Goal: Task Accomplishment & Management: Use online tool/utility

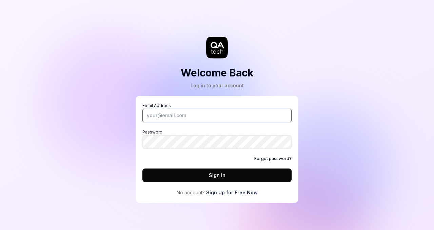
click at [169, 114] on input "Email Address" at bounding box center [216, 116] width 149 height 14
click at [227, 192] on link "Sign Up for Free Now" at bounding box center [232, 192] width 52 height 7
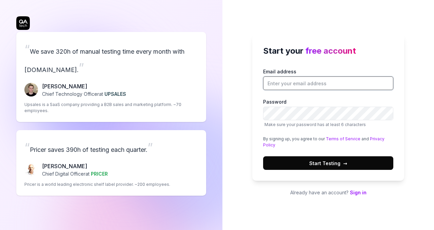
click at [281, 88] on input "Email address" at bounding box center [328, 83] width 130 height 14
type input "[EMAIL_ADDRESS][DOMAIN_NAME]"
click at [317, 160] on span "Start Testing →" at bounding box center [328, 162] width 38 height 7
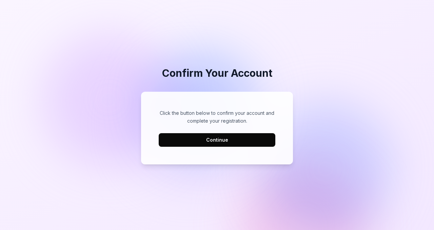
click at [193, 142] on button "Continue" at bounding box center [217, 140] width 117 height 14
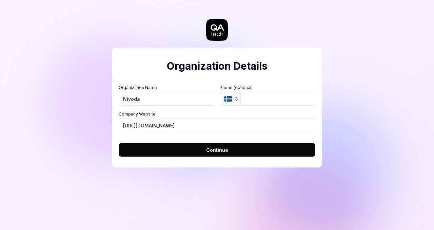
type input "Nivoda"
click at [206, 149] on button "Continue" at bounding box center [217, 150] width 197 height 14
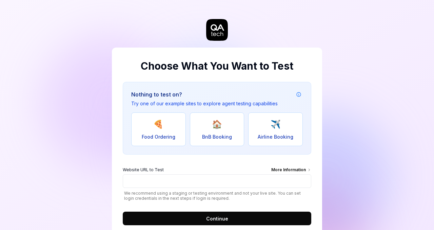
scroll to position [20, 0]
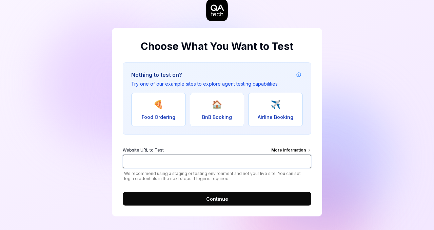
click at [174, 159] on input "Website URL to Test More Information" at bounding box center [217, 161] width 189 height 14
paste input "[URL][DOMAIN_NAME]"
type input "[URL][DOMAIN_NAME]"
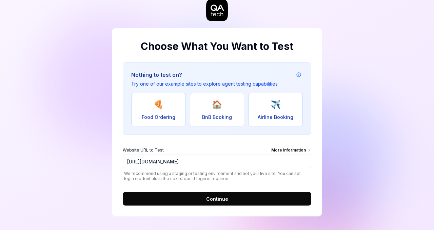
click at [189, 195] on button "Continue" at bounding box center [217, 199] width 189 height 14
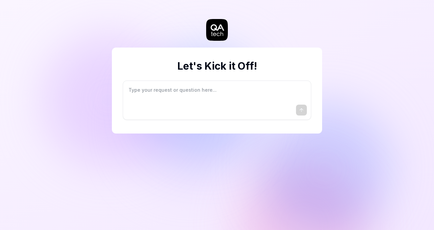
type textarea "*"
type textarea "I"
type textarea "*"
type textarea "I"
type textarea "*"
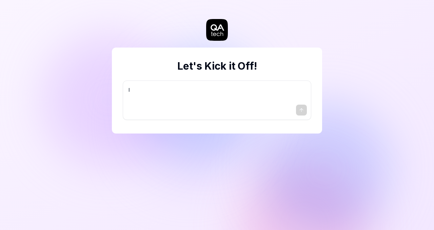
type textarea "I w"
type textarea "*"
type textarea "I wa"
type textarea "*"
type textarea "I wan"
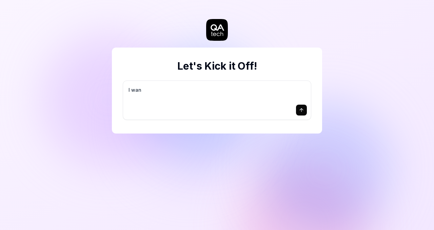
type textarea "*"
type textarea "I want"
type textarea "*"
type textarea "I want"
type textarea "*"
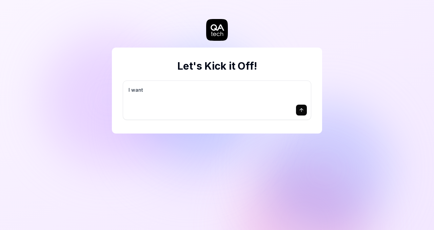
type textarea "I want a"
type textarea "*"
type textarea "I want a"
type textarea "*"
type textarea "I want a g"
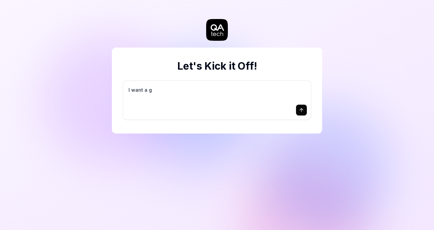
type textarea "*"
type textarea "I want a go"
type textarea "*"
type textarea "I want a goo"
type textarea "*"
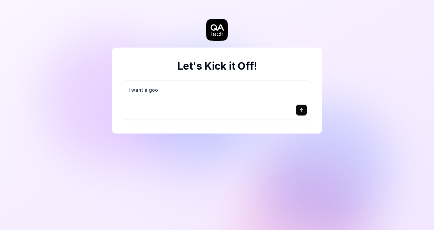
type textarea "I want a good"
type textarea "*"
type textarea "I want a good"
type textarea "*"
type textarea "I want a good t"
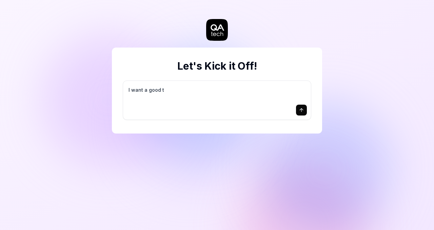
type textarea "*"
type textarea "I want a good te"
type textarea "*"
type textarea "I want a good tes"
type textarea "*"
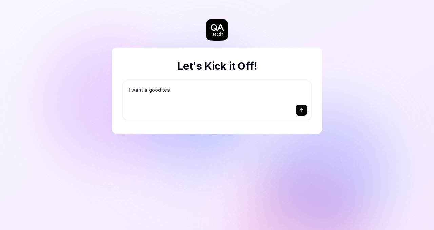
type textarea "I want a good test"
type textarea "*"
type textarea "I want a good test"
type textarea "*"
type textarea "I want a good test s"
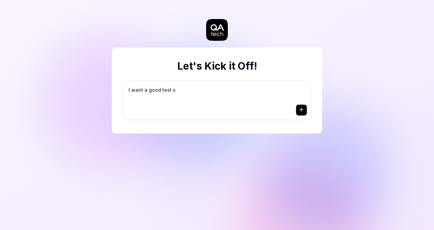
type textarea "*"
type textarea "I want a good test se"
type textarea "*"
type textarea "I want a good test set"
type textarea "*"
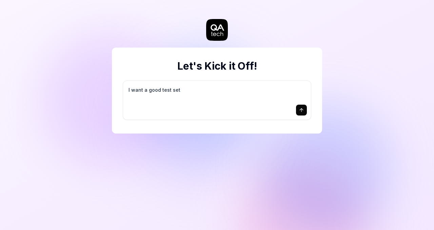
type textarea "I want a good test setu"
type textarea "*"
type textarea "I want a good test setup"
type textarea "*"
type textarea "I want a good test setup"
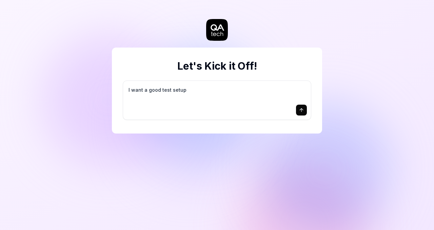
type textarea "*"
type textarea "I want a good test setup f"
type textarea "*"
type textarea "I want a good test setup fo"
type textarea "*"
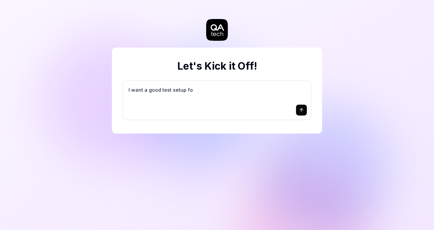
type textarea "I want a good test setup for"
type textarea "*"
type textarea "I want a good test setup for"
type textarea "*"
type textarea "I want a good test setup for m"
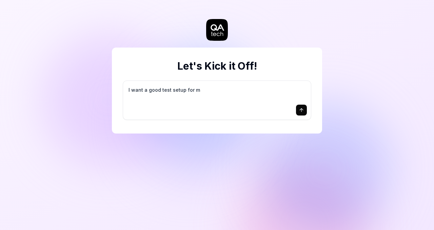
type textarea "*"
type textarea "I want a good test setup for my"
type textarea "*"
type textarea "I want a good test setup for my"
type textarea "*"
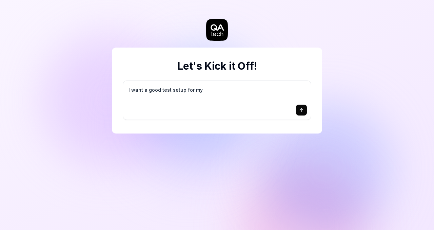
type textarea "I want a good test setup for my s"
type textarea "*"
type textarea "I want a good test setup for my si"
type textarea "*"
type textarea "I want a good test setup for my sit"
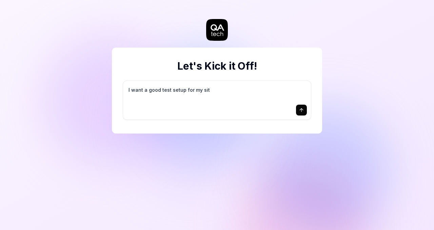
type textarea "*"
type textarea "I want a good test setup for my site"
type textarea "*"
type textarea "I want a good test setup for my site"
type textarea "*"
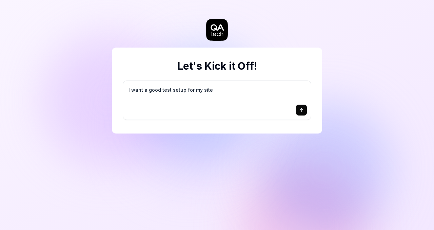
type textarea "I want a good test setup for my site -"
type textarea "*"
type textarea "I want a good test setup for my site -"
type textarea "*"
type textarea "I want a good test setup for my site - h"
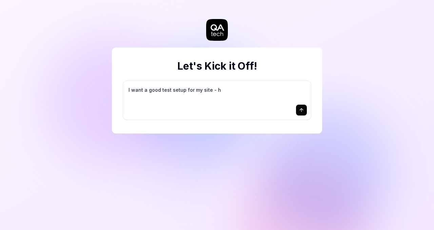
type textarea "*"
type textarea "I want a good test setup for my site - he"
type textarea "*"
type textarea "I want a good test setup for my site - hel"
type textarea "*"
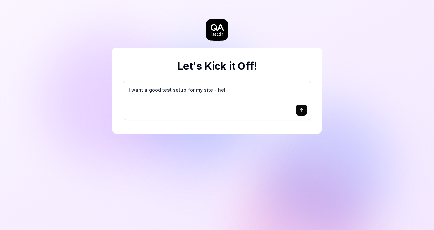
type textarea "I want a good test setup for my site - help"
type textarea "*"
type textarea "I want a good test setup for my site - help"
type textarea "*"
type textarea "I want a good test setup for my site - help m"
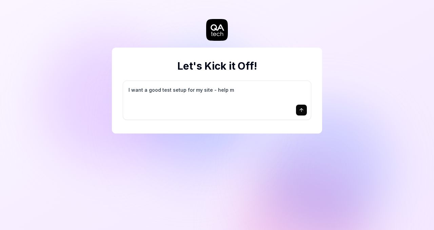
type textarea "*"
type textarea "I want a good test setup for my site - help me"
type textarea "*"
type textarea "I want a good test setup for my site - help me"
type textarea "*"
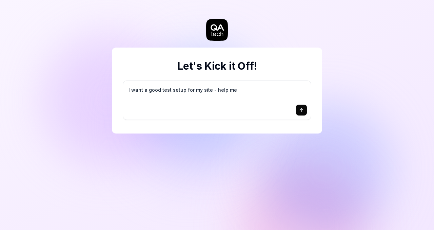
type textarea "I want a good test setup for my site - help me c"
type textarea "*"
type textarea "I want a good test setup for my site - help me cr"
type textarea "*"
type textarea "I want a good test setup for my site - help me cre"
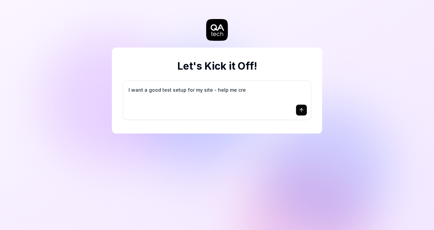
type textarea "*"
type textarea "I want a good test setup for my site - help me crea"
type textarea "*"
type textarea "I want a good test setup for my site - help me creat"
type textarea "*"
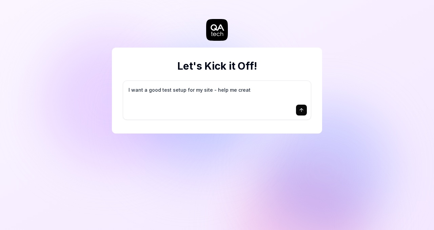
type textarea "I want a good test setup for my site - help me create"
type textarea "*"
type textarea "I want a good test setup for my site - help me create"
type textarea "*"
type textarea "I want a good test setup for my site - help me create t"
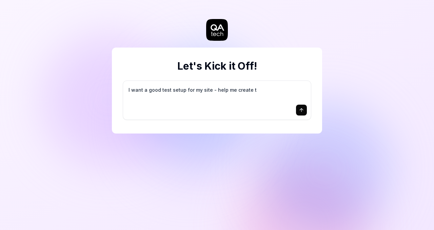
type textarea "*"
type textarea "I want a good test setup for my site - help me create th"
type textarea "*"
type textarea "I want a good test setup for my site - help me create the"
type textarea "*"
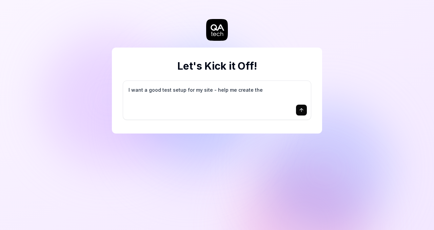
type textarea "I want a good test setup for my site - help me create the"
type textarea "*"
type textarea "I want a good test setup for my site - help me create the f"
type textarea "*"
type textarea "I want a good test setup for my site - help me create the fi"
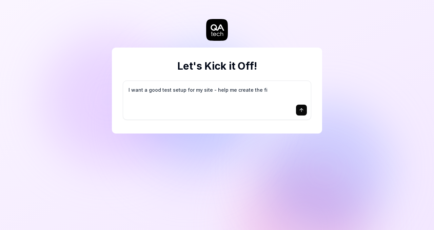
type textarea "*"
type textarea "I want a good test setup for my site - help me create the fir"
type textarea "*"
type textarea "I want a good test setup for my site - help me create the firs"
type textarea "*"
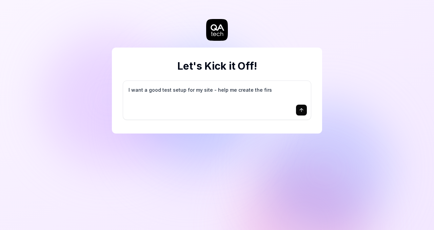
type textarea "I want a good test setup for my site - help me create the first"
type textarea "*"
type textarea "I want a good test setup for my site - help me create the first"
type textarea "*"
type textarea "I want a good test setup for my site - help me create the first 3"
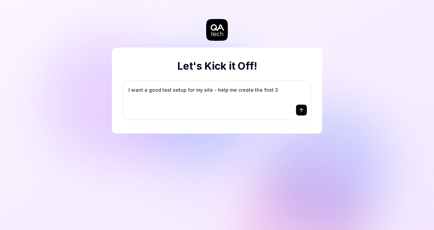
type textarea "*"
type textarea "I want a good test setup for my site - help me create the first 3-"
type textarea "*"
type textarea "I want a good test setup for my site - help me create the first 3-5"
type textarea "*"
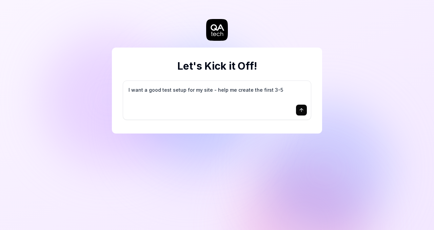
type textarea "I want a good test setup for my site - help me create the first 3-5"
type textarea "*"
type textarea "I want a good test setup for my site - help me create the first 3-5 t"
type textarea "*"
type textarea "I want a good test setup for my site - help me create the first 3-5 te"
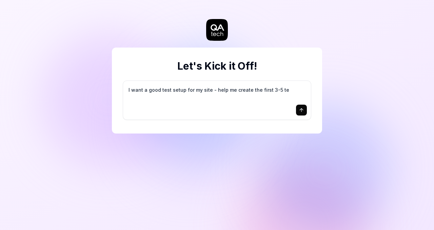
type textarea "*"
type textarea "I want a good test setup for my site - help me create the first 3-5 tes"
type textarea "*"
type textarea "I want a good test setup for my site - help me create the first 3-5 test"
type textarea "*"
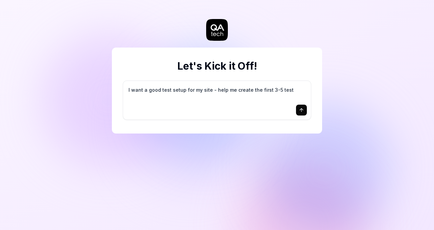
type textarea "I want a good test setup for my site - help me create the first 3-5 test"
type textarea "*"
type textarea "I want a good test setup for my site - help me create the first 3-5 test c"
type textarea "*"
type textarea "I want a good test setup for my site - help me create the first 3-5 test ca"
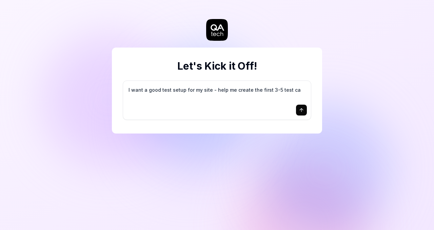
type textarea "*"
type textarea "I want a good test setup for my site - help me create the first 3-5 test cas"
type textarea "*"
type textarea "I want a good test setup for my site - help me create the first 3-5 test case"
type textarea "*"
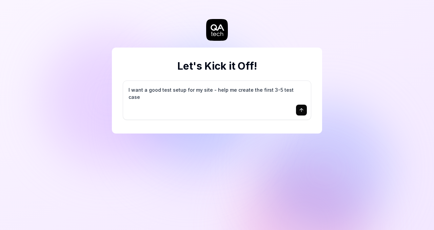
type textarea "I want a good test setup for my site - help me create the first 3-5 test cases"
click at [185, 88] on textarea "I want a good test setup for my site - help me create the first 3-5 test cases" at bounding box center [217, 93] width 180 height 17
click at [300, 110] on icon "submit" at bounding box center [301, 109] width 3 height 2
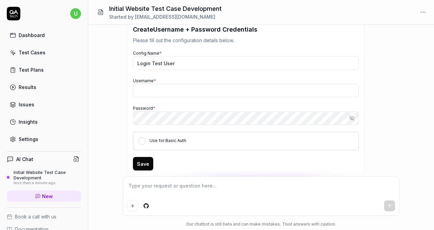
scroll to position [111, 0]
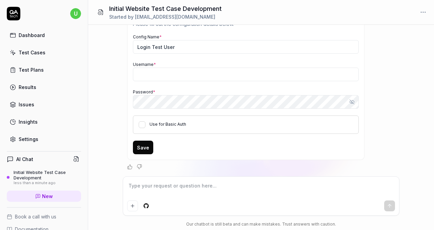
type textarea "*"
type textarea "I"
type textarea "*"
type textarea "I w"
type textarea "*"
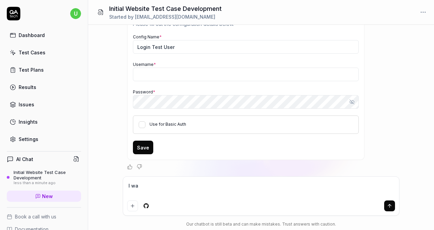
type textarea "I wan"
type textarea "*"
type textarea "I want"
type textarea "*"
type textarea "I want"
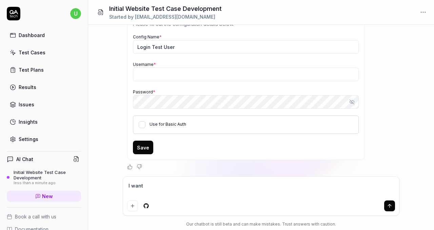
type textarea "*"
type textarea "I want t"
type textarea "*"
type textarea "I want to"
type textarea "*"
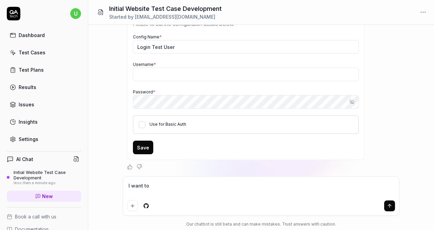
type textarea "I want to"
type textarea "*"
type textarea "I want to do"
type textarea "*"
type textarea "I want to do"
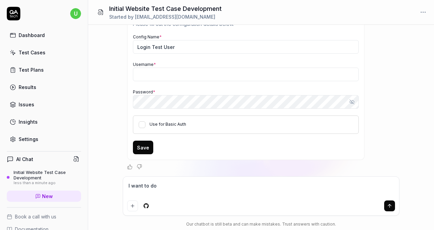
type textarea "*"
type textarea "I want to do a"
type textarea "*"
type textarea "I want to do a"
type textarea "*"
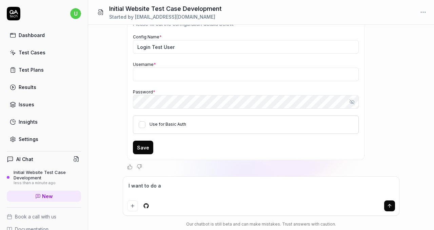
type textarea "I want to do a s"
type textarea "*"
type textarea "I want to do a si"
type textarea "*"
type textarea "I want to do a sig"
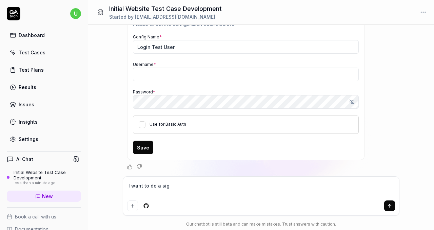
type textarea "*"
type textarea "I want to do a sign"
type textarea "*"
type textarea "I want to do a signu"
type textarea "*"
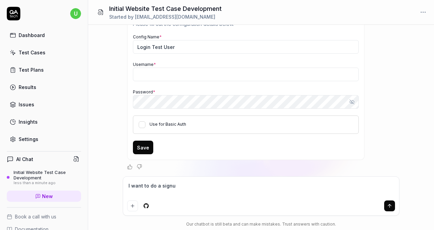
type textarea "I want to do a signuo"
type textarea "*"
type textarea "I want to do a signuo"
type textarea "*"
type textarea "I want to do a signuo"
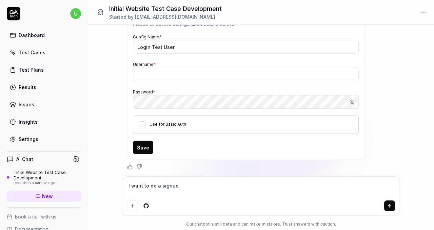
type textarea "*"
type textarea "I want to do a signu"
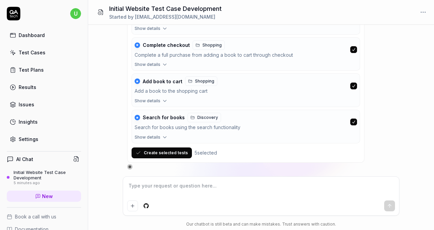
scroll to position [858, 0]
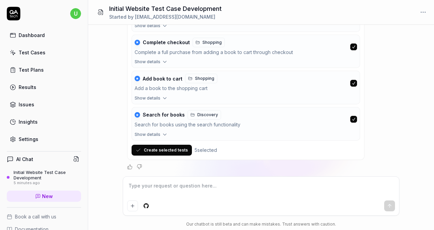
click at [173, 146] on button "Create selected tests" at bounding box center [162, 150] width 60 height 11
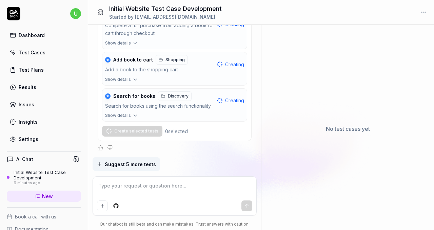
scroll to position [964, 0]
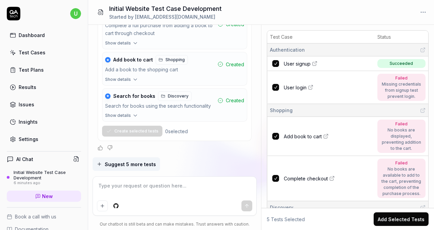
click at [311, 86] on icon at bounding box center [311, 86] width 2 height 2
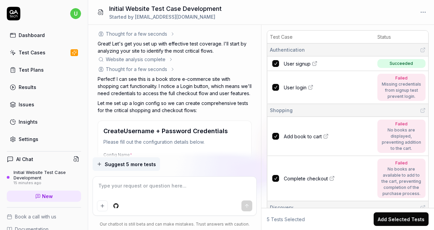
scroll to position [0, 0]
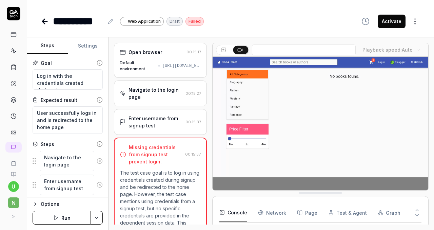
click at [175, 124] on div "Enter username from signup test" at bounding box center [156, 122] width 54 height 14
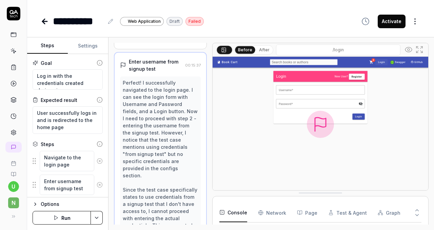
scroll to position [137, 0]
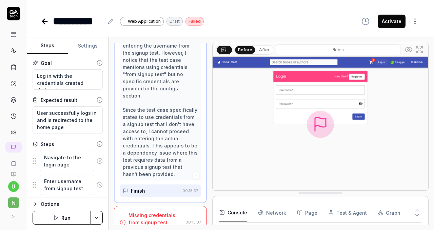
click at [362, 21] on icon "button" at bounding box center [366, 21] width 8 height 8
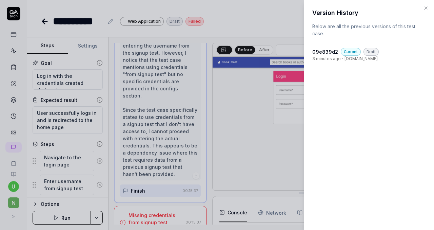
click at [297, 21] on div at bounding box center [217, 115] width 434 height 230
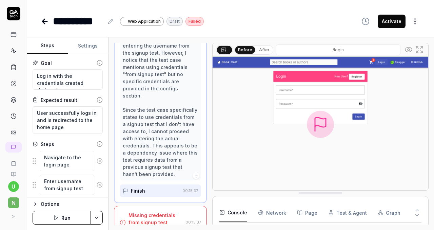
click at [412, 50] on icon at bounding box center [409, 49] width 8 height 8
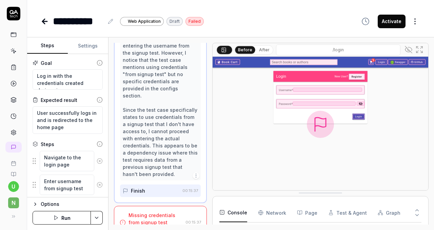
click at [412, 50] on icon at bounding box center [409, 49] width 8 height 8
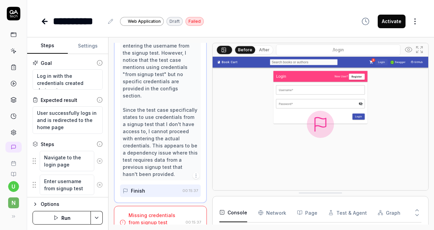
click at [336, 213] on button "Test & Agent" at bounding box center [347, 212] width 39 height 19
click at [311, 213] on button "Page" at bounding box center [307, 212] width 20 height 19
click at [274, 216] on Requests "Network" at bounding box center [272, 212] width 28 height 19
click at [237, 214] on button "Console" at bounding box center [233, 212] width 28 height 19
click at [63, 217] on button "Run" at bounding box center [62, 218] width 58 height 14
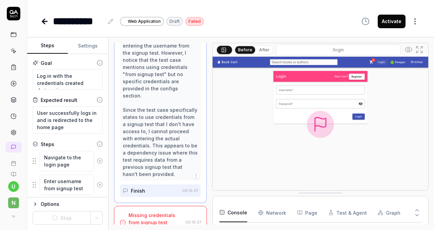
scroll to position [0, 0]
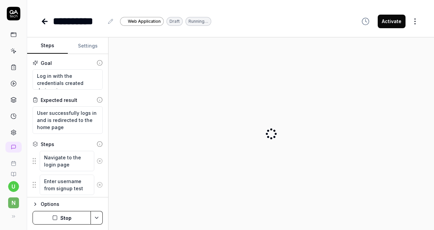
click at [96, 45] on button "Settings" at bounding box center [88, 46] width 41 height 16
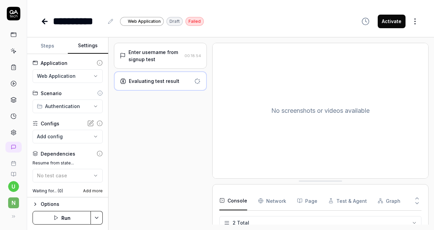
click at [57, 46] on button "Steps" at bounding box center [47, 46] width 41 height 16
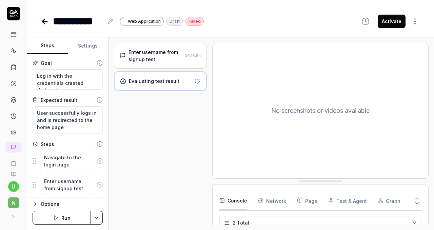
click at [46, 24] on icon at bounding box center [45, 21] width 8 height 8
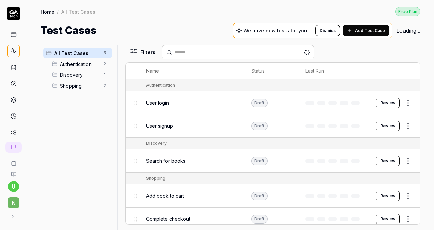
click at [384, 105] on button "Review" at bounding box center [388, 102] width 24 height 11
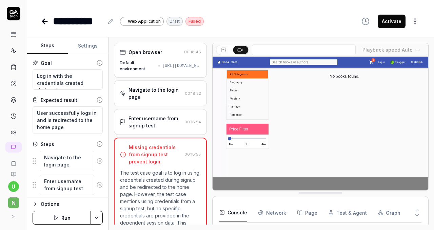
click at [87, 45] on button "Settings" at bounding box center [88, 46] width 41 height 16
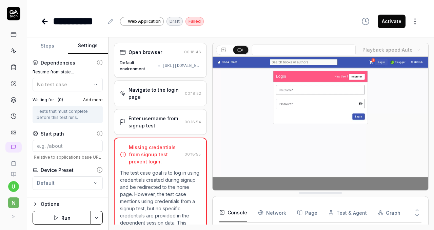
scroll to position [104, 0]
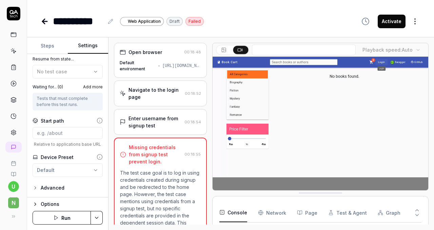
click at [44, 20] on icon at bounding box center [45, 21] width 8 height 8
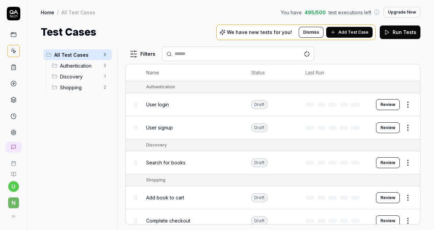
click at [387, 130] on button "Review" at bounding box center [388, 127] width 24 height 11
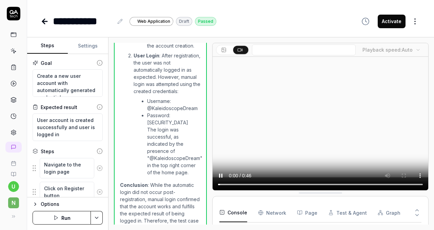
scroll to position [3, 0]
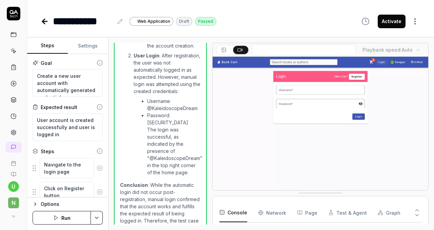
click at [251, 123] on video at bounding box center [321, 124] width 216 height 135
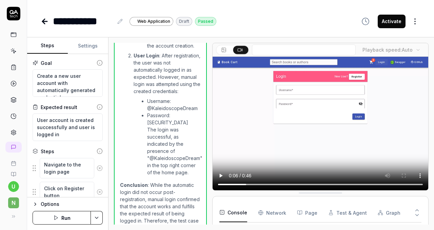
click at [251, 123] on video at bounding box center [321, 124] width 216 height 135
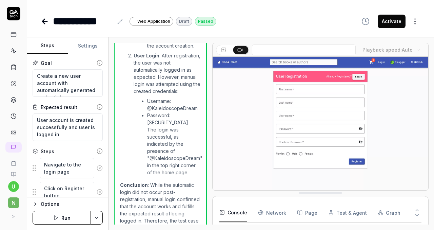
click at [251, 123] on video at bounding box center [321, 124] width 216 height 135
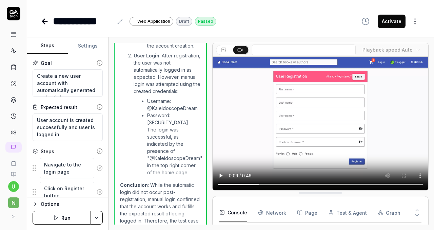
click at [251, 123] on video at bounding box center [321, 124] width 216 height 135
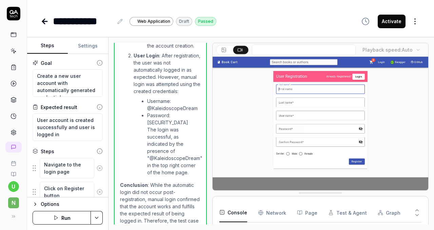
click at [251, 123] on video at bounding box center [321, 124] width 216 height 135
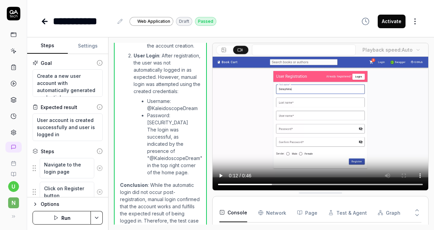
type textarea "*"
